Goal: Task Accomplishment & Management: Use online tool/utility

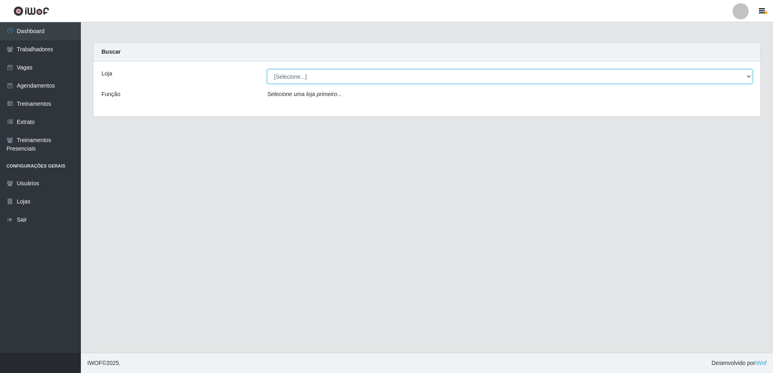
click at [748, 78] on select "[Selecione...] [GEOGRAPHIC_DATA] - [GEOGRAPHIC_DATA] [GEOGRAPHIC_DATA] - [GEOGR…" at bounding box center [509, 77] width 485 height 14
select select "505"
click at [267, 70] on select "[Selecione...] [GEOGRAPHIC_DATA] - [GEOGRAPHIC_DATA] [GEOGRAPHIC_DATA] - [GEOGR…" at bounding box center [509, 77] width 485 height 14
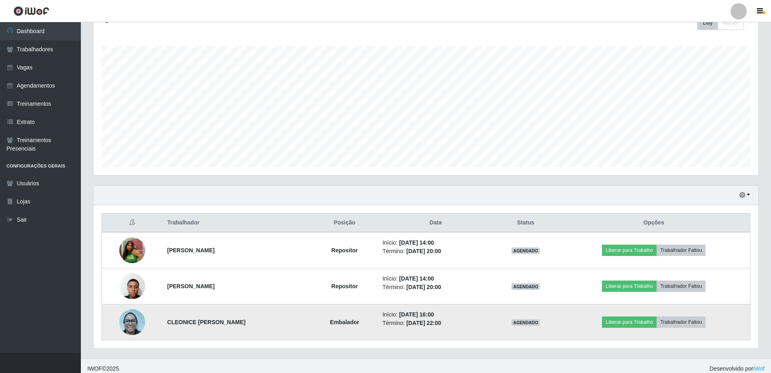
scroll to position [127, 0]
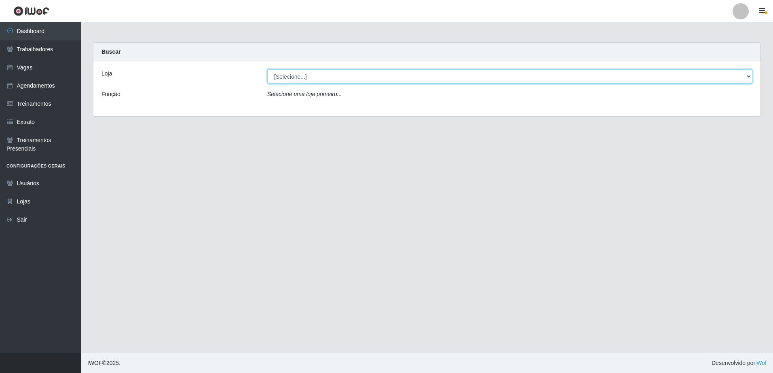
click at [747, 78] on select "[Selecione...] [GEOGRAPHIC_DATA] - [GEOGRAPHIC_DATA] [GEOGRAPHIC_DATA] - [GEOGR…" at bounding box center [509, 77] width 485 height 14
select select "505"
click at [267, 70] on select "[Selecione...] [GEOGRAPHIC_DATA] - [GEOGRAPHIC_DATA] [GEOGRAPHIC_DATA] - [GEOGR…" at bounding box center [509, 77] width 485 height 14
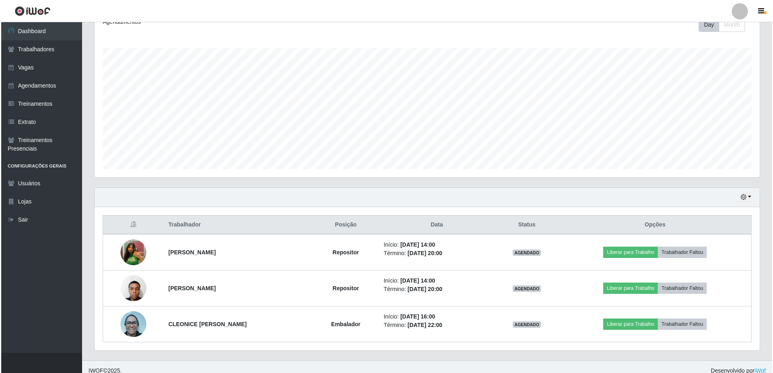
scroll to position [121, 0]
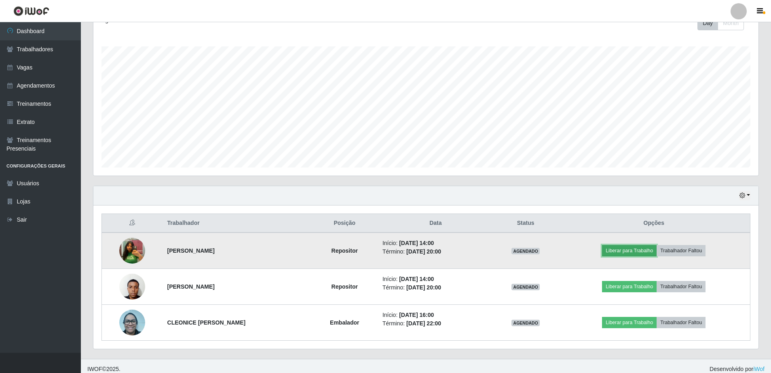
click at [645, 251] on button "Liberar para Trabalho" at bounding box center [629, 250] width 55 height 11
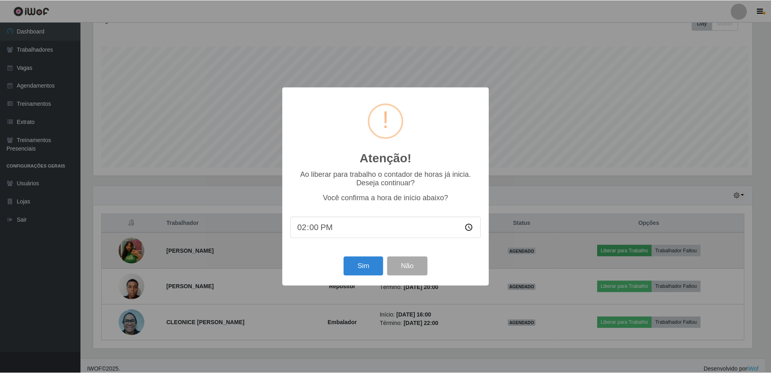
scroll to position [168, 661]
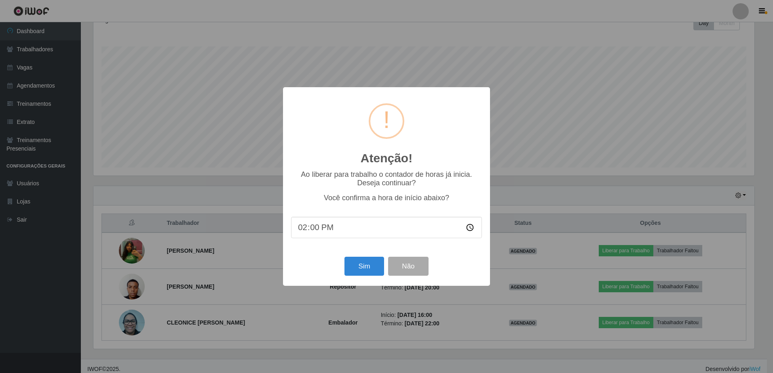
click at [318, 228] on input "14:00" at bounding box center [386, 227] width 191 height 21
click at [324, 230] on input "14:00" at bounding box center [386, 227] width 191 height 21
click at [312, 233] on input "14:00" at bounding box center [386, 227] width 191 height 21
type input "14:04"
click at [362, 265] on button "Sim" at bounding box center [363, 266] width 39 height 19
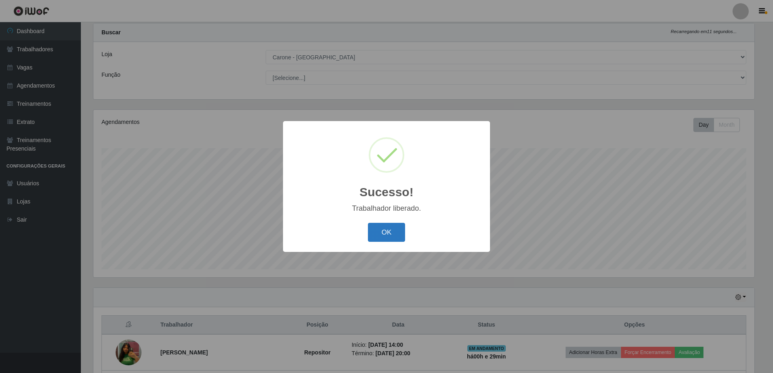
click at [388, 230] on button "OK" at bounding box center [387, 232] width 38 height 19
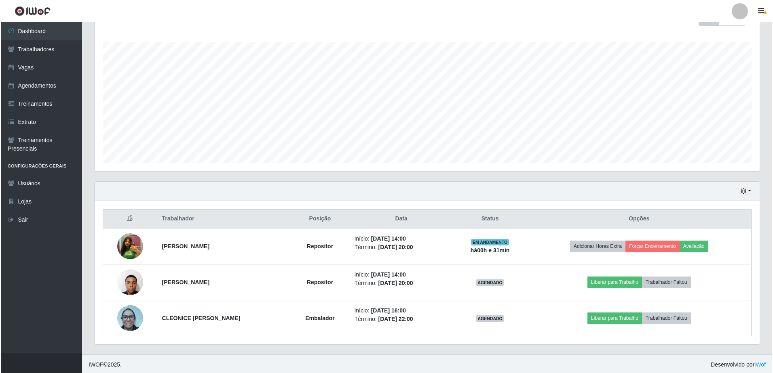
scroll to position [127, 0]
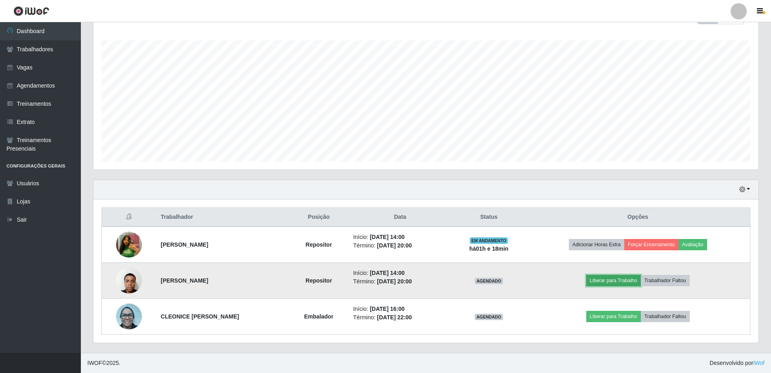
click at [627, 280] on button "Liberar para Trabalho" at bounding box center [613, 280] width 55 height 11
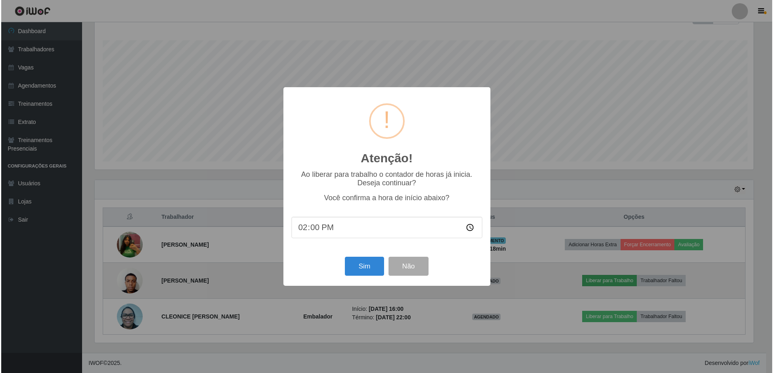
scroll to position [168, 661]
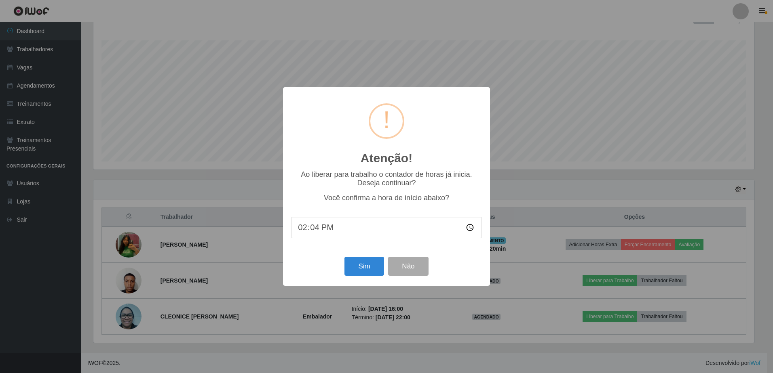
type input "14:40"
click at [360, 272] on button "Sim" at bounding box center [363, 266] width 39 height 19
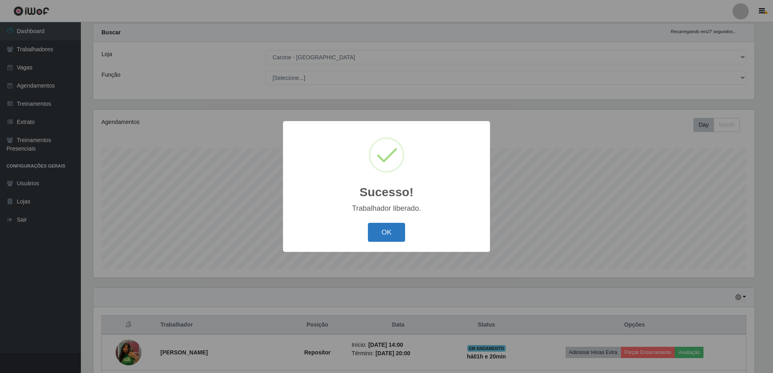
click at [377, 231] on button "OK" at bounding box center [387, 232] width 38 height 19
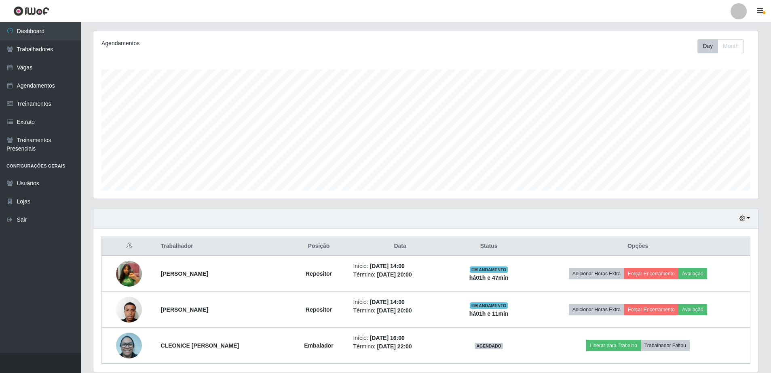
scroll to position [127, 0]
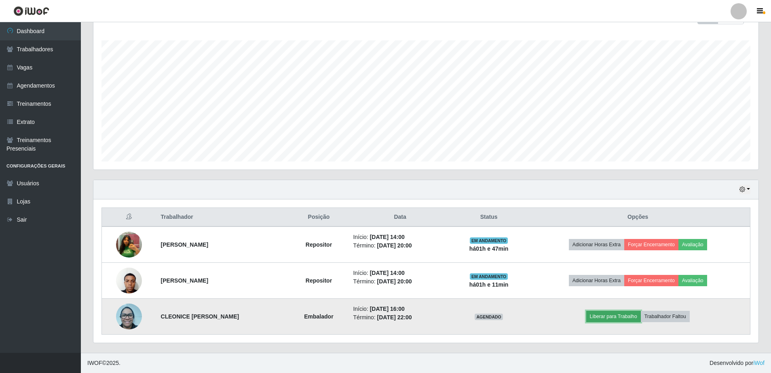
click at [607, 317] on button "Liberar para Trabalho" at bounding box center [613, 316] width 55 height 11
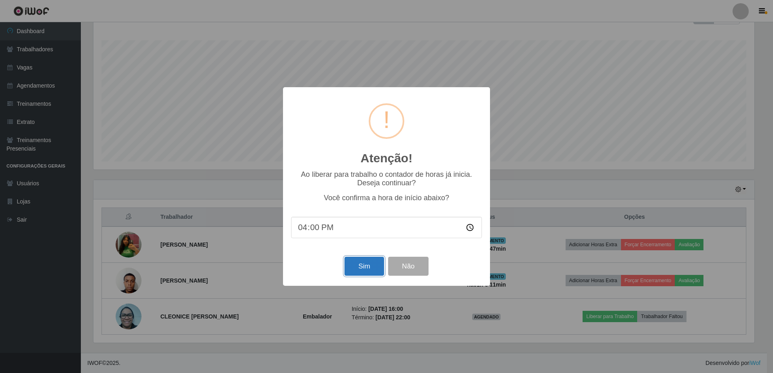
click at [369, 267] on button "Sim" at bounding box center [363, 266] width 39 height 19
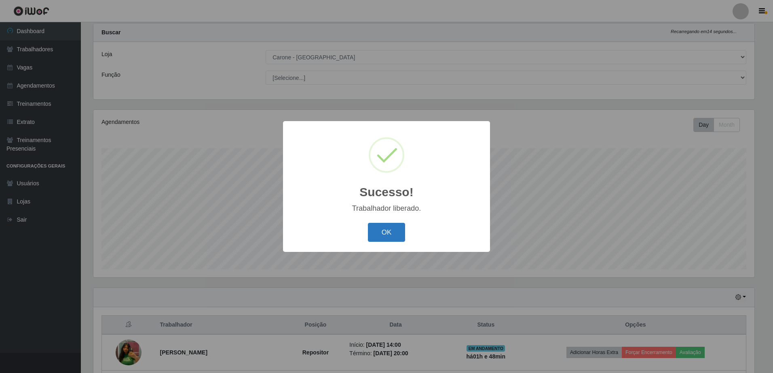
click at [388, 235] on button "OK" at bounding box center [387, 232] width 38 height 19
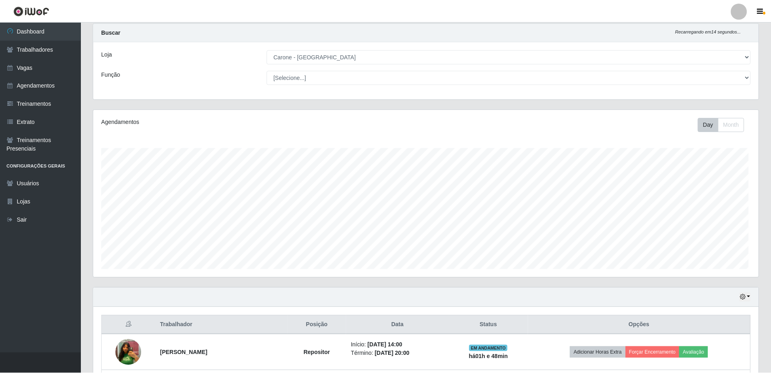
scroll to position [168, 665]
